Goal: Transaction & Acquisition: Book appointment/travel/reservation

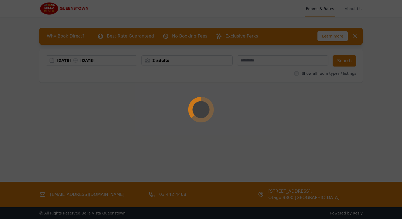
click at [84, 63] on div at bounding box center [201, 109] width 402 height 219
click at [149, 44] on div at bounding box center [201, 109] width 402 height 219
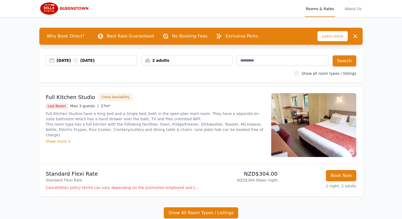
click at [111, 64] on div "[DATE] [DATE]" at bounding box center [92, 60] width 92 height 10
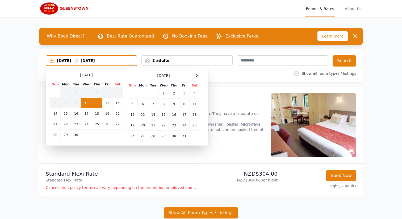
click at [196, 77] on icon at bounding box center [197, 75] width 4 height 4
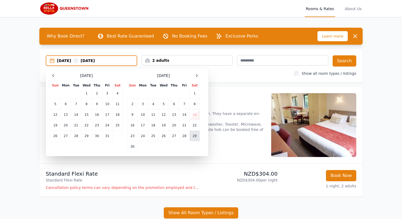
click at [194, 137] on td "29" at bounding box center [195, 136] width 10 height 11
click at [196, 76] on icon at bounding box center [197, 75] width 4 height 4
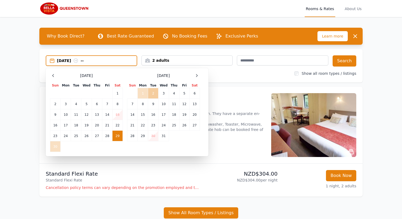
click at [154, 91] on td "2" at bounding box center [153, 93] width 10 height 11
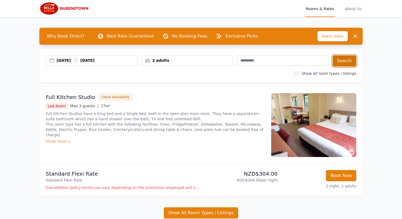
click at [347, 60] on button "Search" at bounding box center [345, 60] width 24 height 11
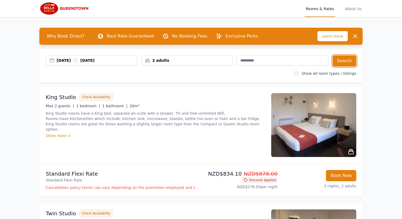
click at [76, 61] on div "[DATE] [DATE]" at bounding box center [97, 60] width 80 height 5
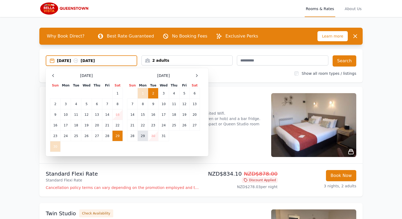
click at [143, 136] on td "29" at bounding box center [143, 136] width 10 height 11
click at [196, 72] on span at bounding box center [197, 75] width 6 height 6
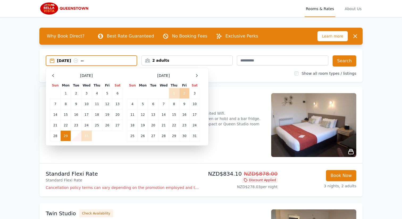
click at [187, 91] on td "2" at bounding box center [184, 93] width 10 height 11
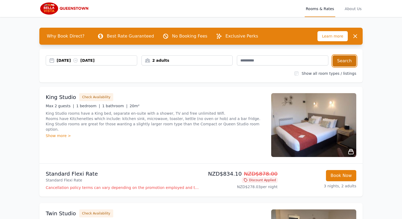
click at [349, 59] on button "Search" at bounding box center [345, 60] width 24 height 11
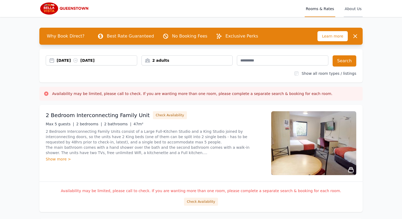
click at [353, 11] on span "About Us" at bounding box center [353, 8] width 19 height 17
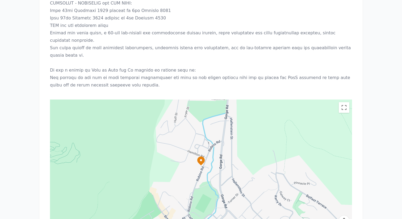
scroll to position [866, 0]
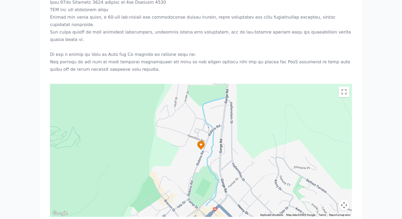
drag, startPoint x: 108, startPoint y: 168, endPoint x: 49, endPoint y: 169, distance: 58.5
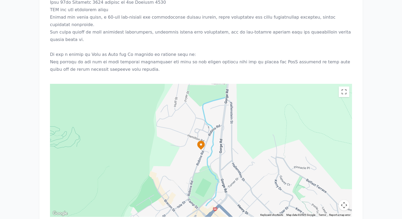
copy link "[EMAIL_ADDRESS][DOMAIN_NAME]"
